Goal: Information Seeking & Learning: Check status

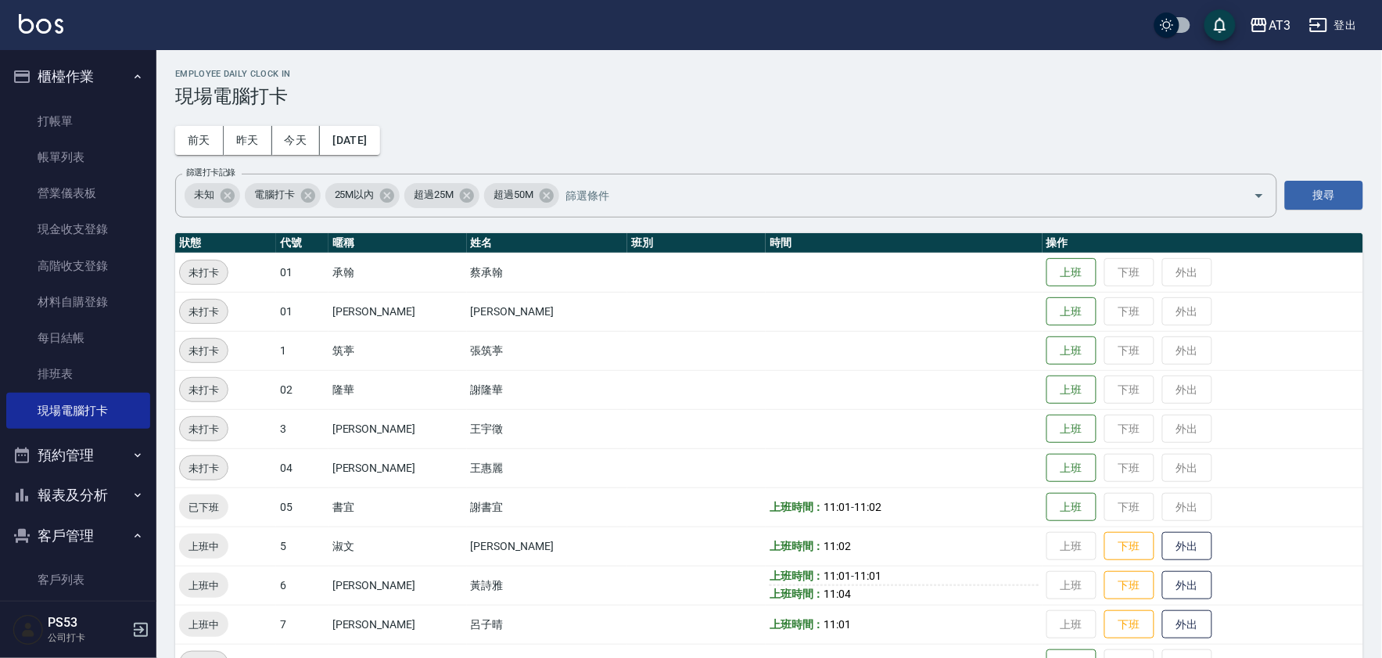
scroll to position [13, 0]
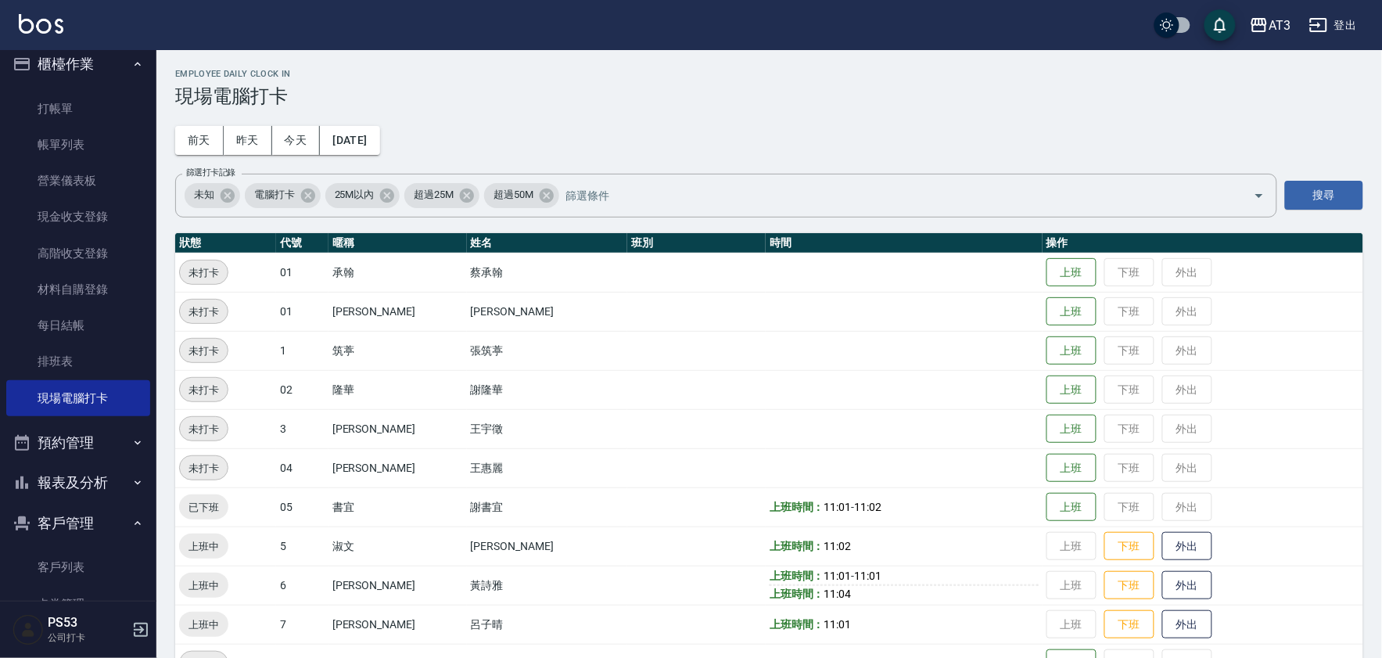
click at [67, 489] on button "報表及分析" at bounding box center [78, 482] width 144 height 41
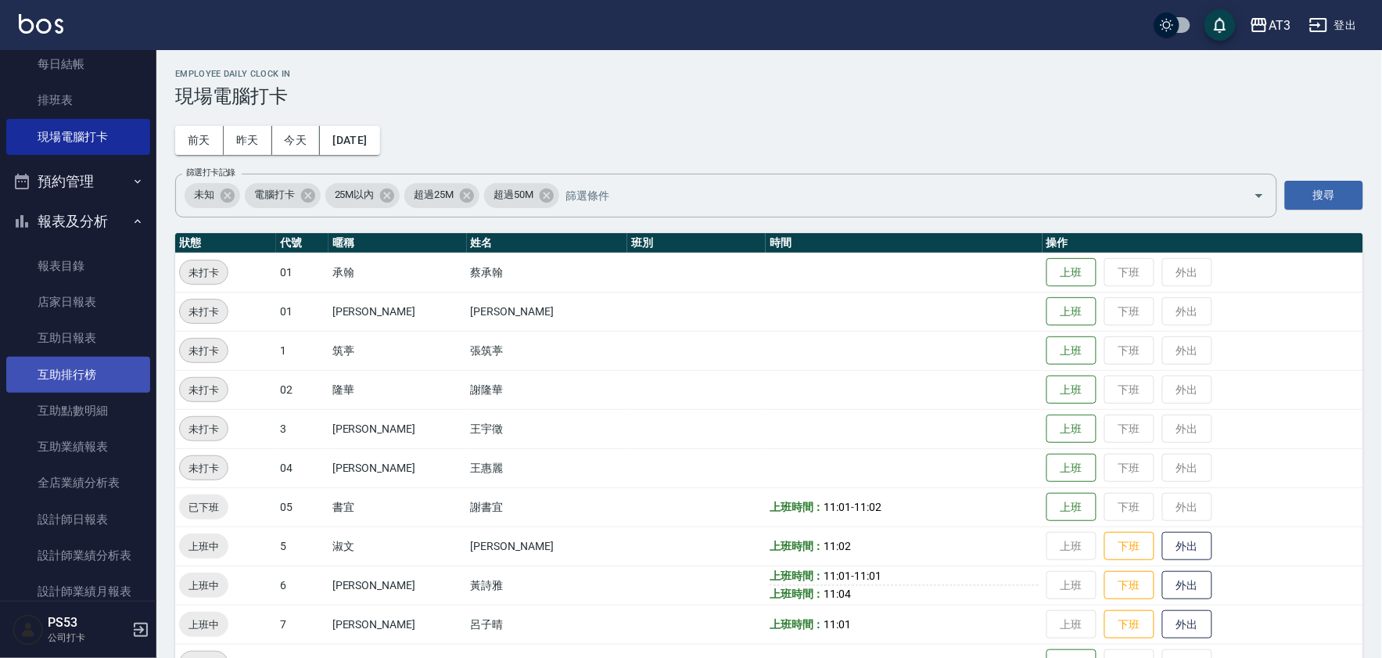
scroll to position [447, 0]
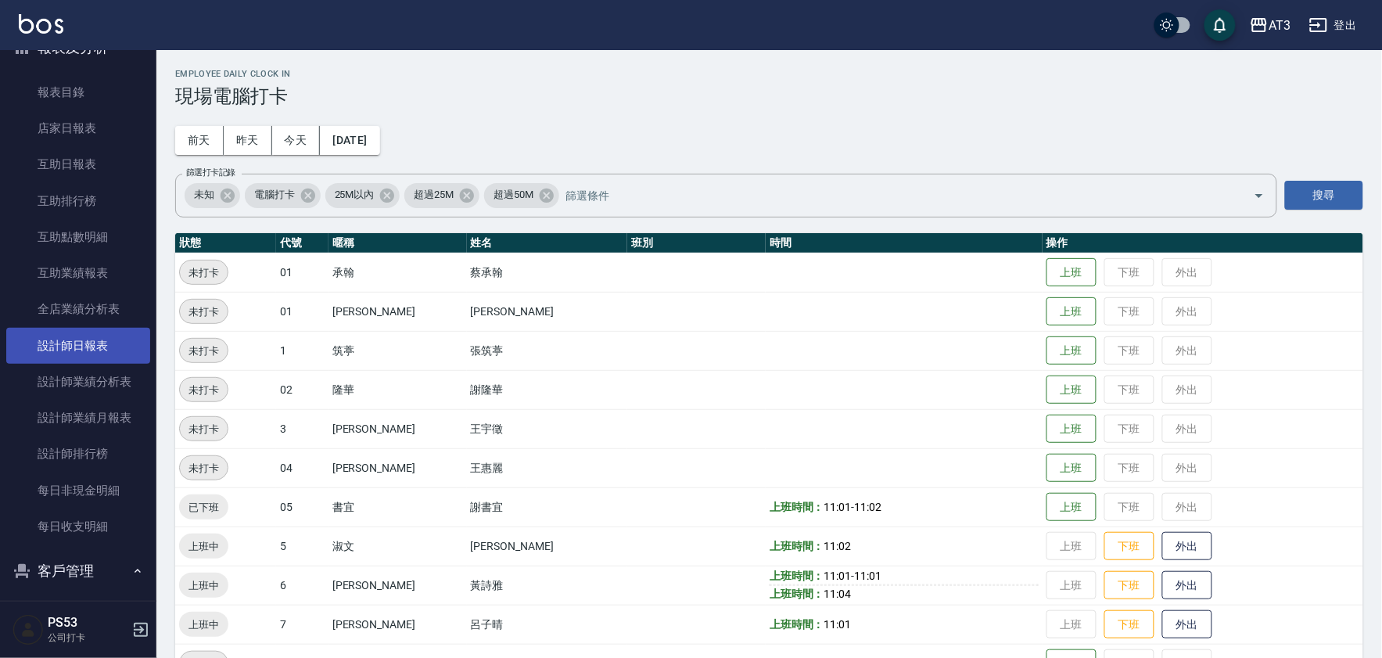
click at [72, 354] on link "設計師日報表" at bounding box center [78, 346] width 144 height 36
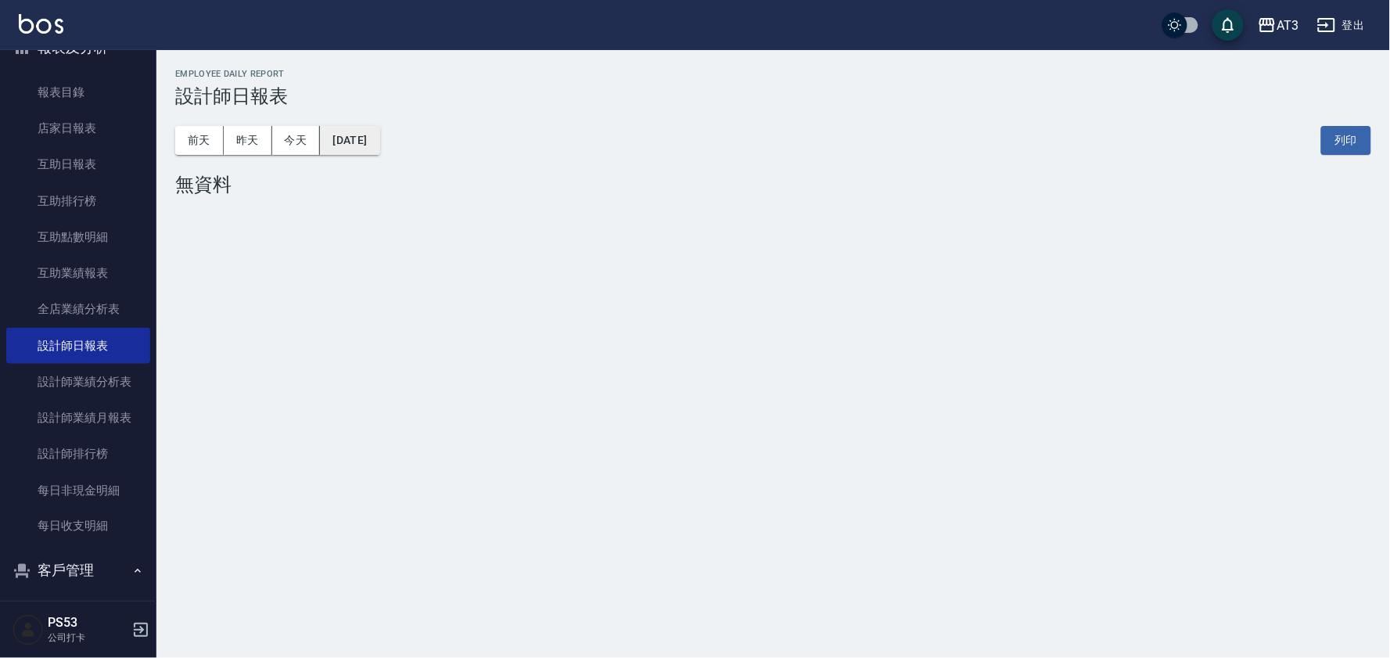
click at [358, 146] on button "[DATE]" at bounding box center [349, 140] width 59 height 29
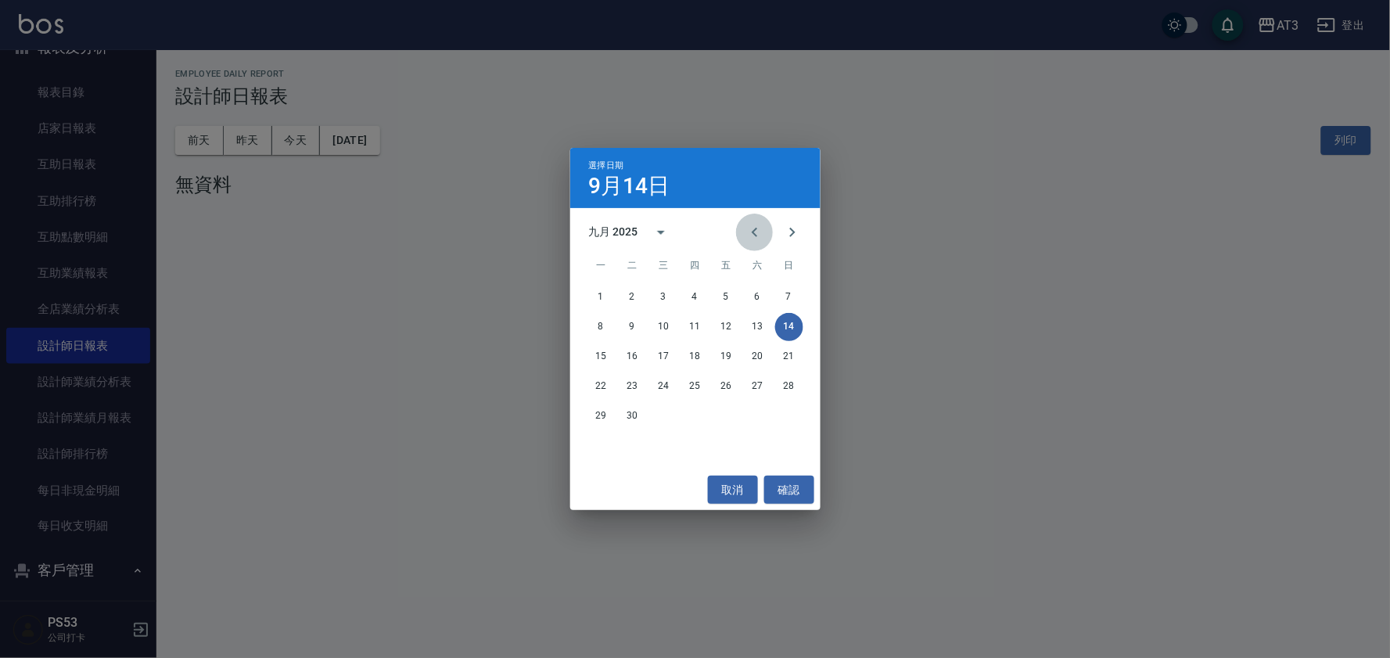
click at [757, 237] on icon "Previous month" at bounding box center [754, 232] width 19 height 19
click at [597, 387] on button "21" at bounding box center [601, 386] width 28 height 28
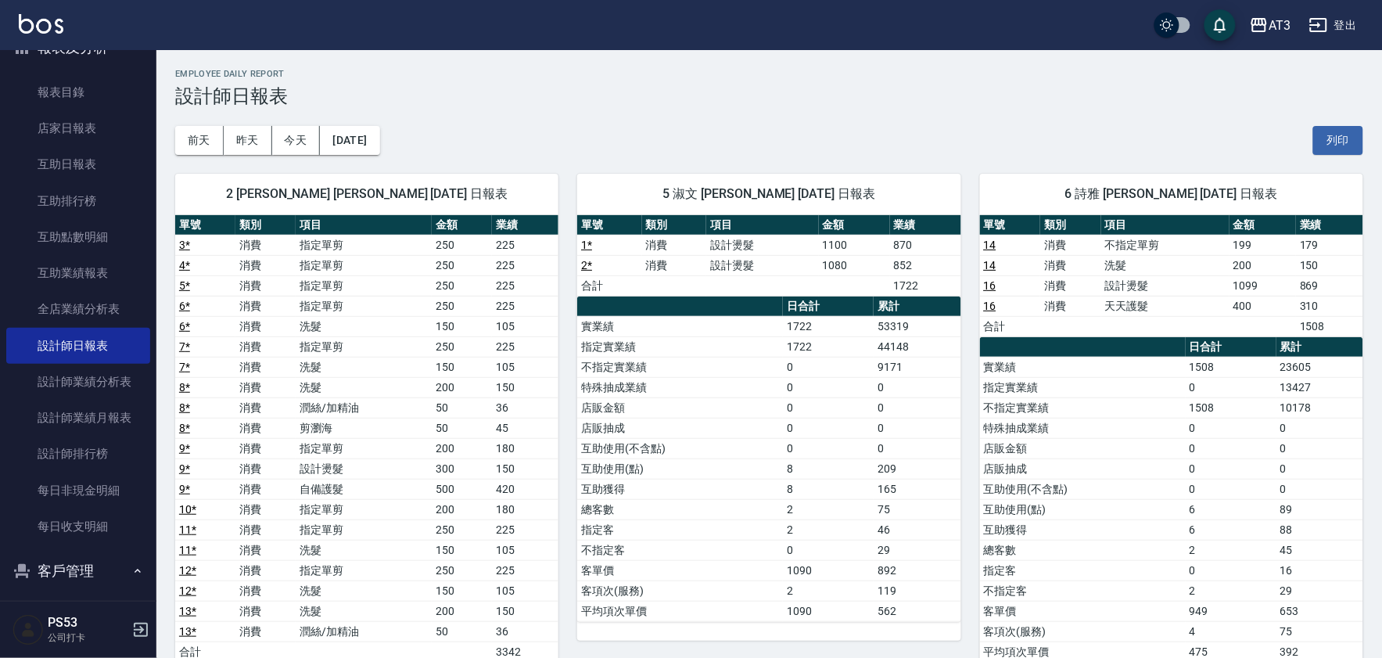
click at [988, 290] on link "16" at bounding box center [990, 285] width 13 height 13
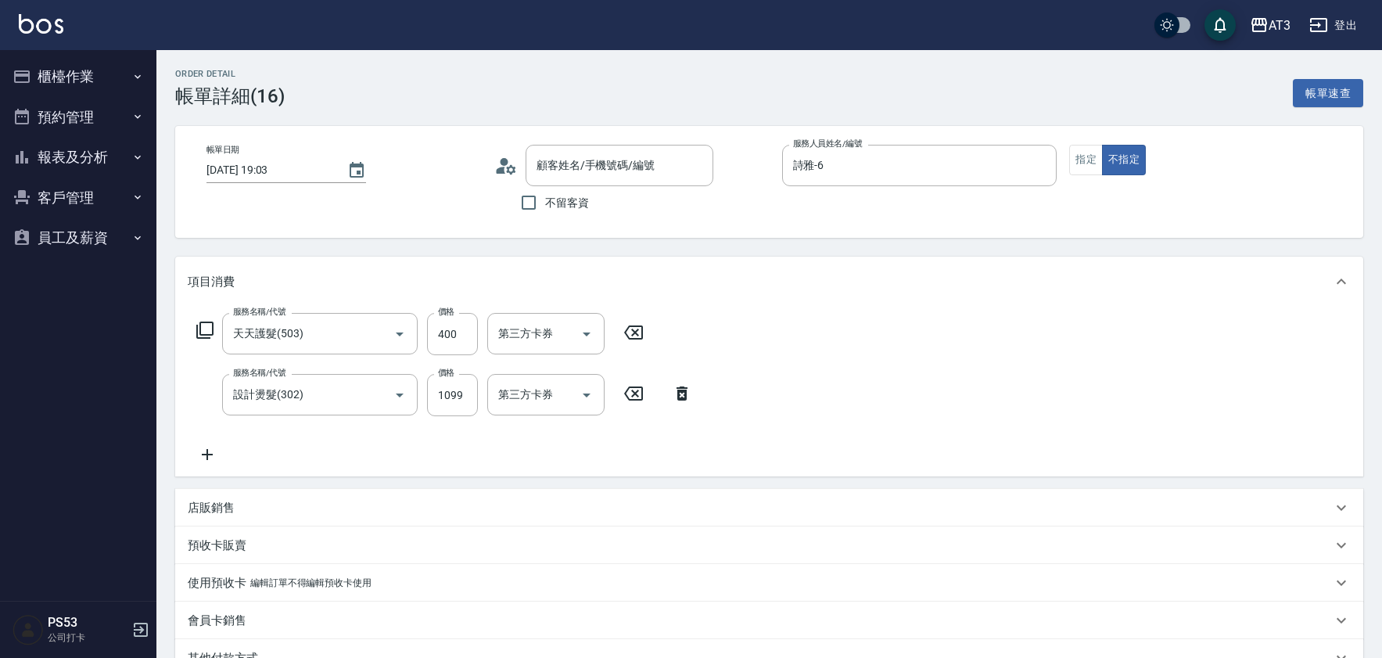
type input "6/30_辣椒/6"
